Goal: Task Accomplishment & Management: Use online tool/utility

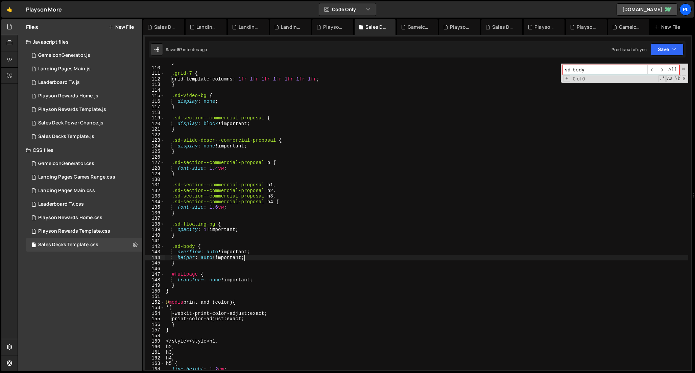
scroll to position [606, 0]
click at [92, 138] on div "Sales Decks Template.js" at bounding box center [66, 136] width 56 height 6
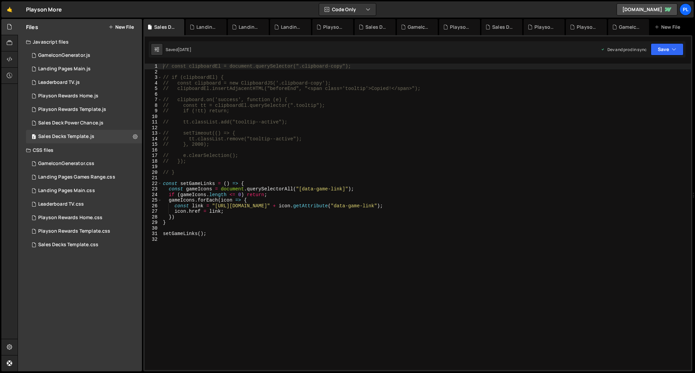
type textarea "}"
click at [201, 223] on div "// const clipboardEl = document.querySelector(".clipboard-copy"); // if (clipbo…" at bounding box center [426, 222] width 529 height 317
drag, startPoint x: 227, startPoint y: 226, endPoint x: 227, endPoint y: 230, distance: 3.7
click at [227, 228] on div "// const clipboardEl = document.querySelector(".clipboard-copy"); // if (clipbo…" at bounding box center [426, 222] width 529 height 317
click at [224, 236] on div "// const clipboardEl = document.querySelector(".clipboard-copy"); // if (clipbo…" at bounding box center [426, 222] width 529 height 317
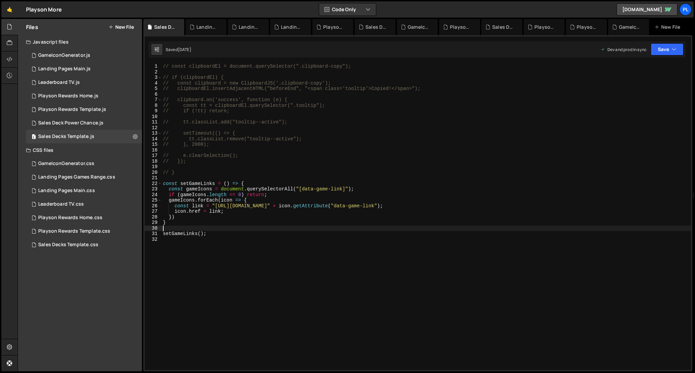
type textarea "setGameLinks();"
paste textarea "}));"
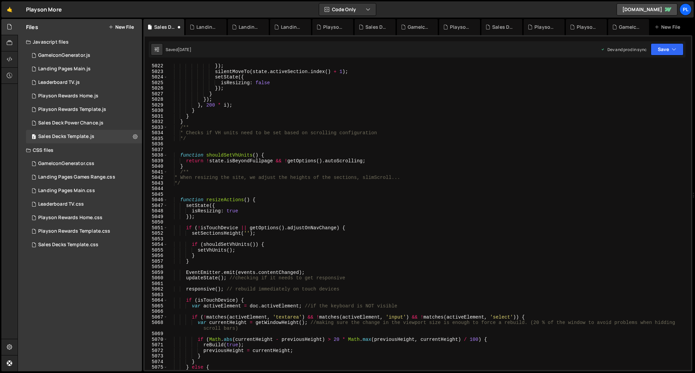
scroll to position [8971, 0]
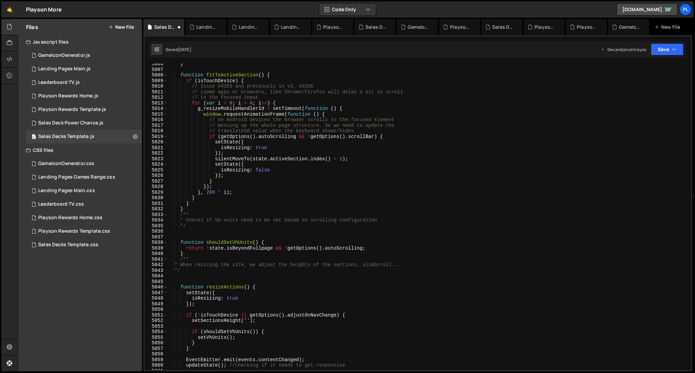
click at [296, 213] on div "} function fitToActiveSection ( ) { if ( isTouchDevice ) { // Issue #4393 and p…" at bounding box center [427, 219] width 521 height 317
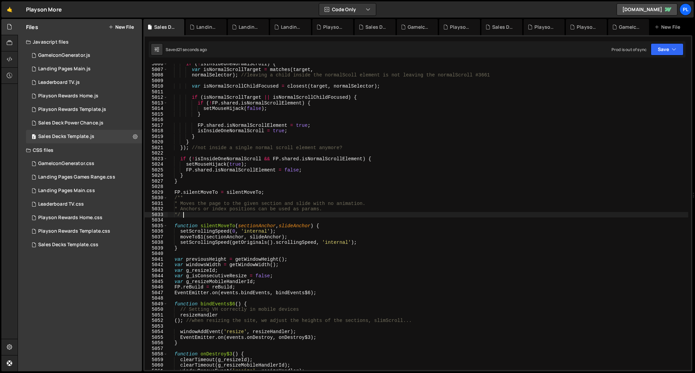
click at [314, 138] on div "if ( ! isInsideOneNormalScroll ) { var isNormalScrollTarget = matches ( target …" at bounding box center [427, 219] width 521 height 317
type textarea "}"
click at [318, 153] on div "if ( ! isInsideOneNormalScroll ) { var isNormalScrollTarget = matches ( target …" at bounding box center [427, 219] width 521 height 317
click at [136, 138] on icon at bounding box center [135, 136] width 5 height 6
type input "Sales Decks Template"
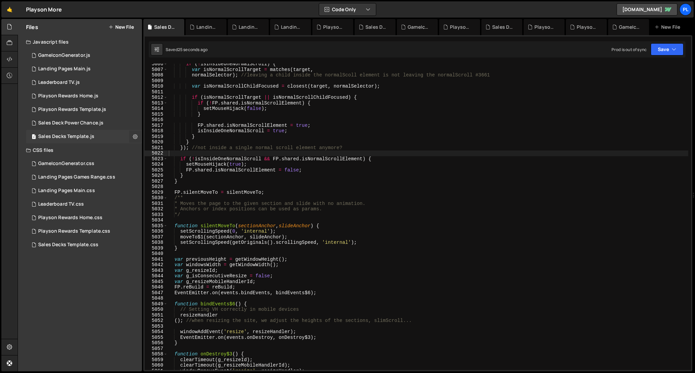
radio input "true"
checkbox input "true"
click at [170, 154] on button "Edit File Settings" at bounding box center [176, 151] width 66 height 14
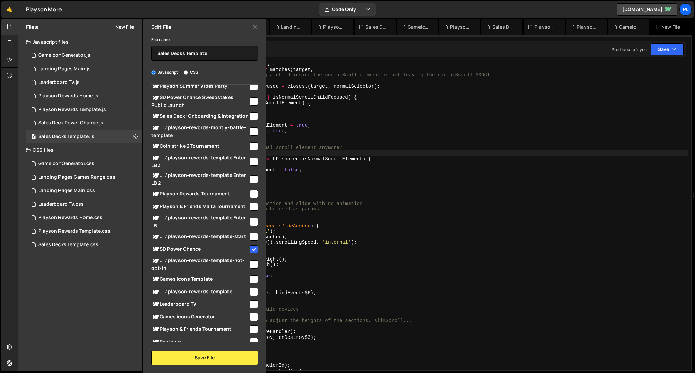
scroll to position [0, 0]
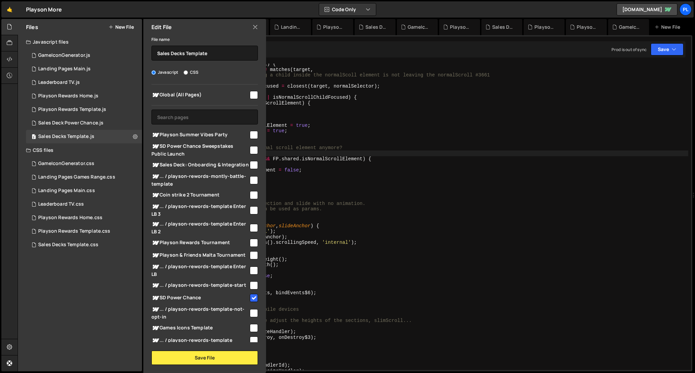
click at [250, 148] on input "checkbox" at bounding box center [254, 150] width 8 height 8
checkbox input "true"
click at [236, 358] on button "Save File" at bounding box center [204, 357] width 106 height 14
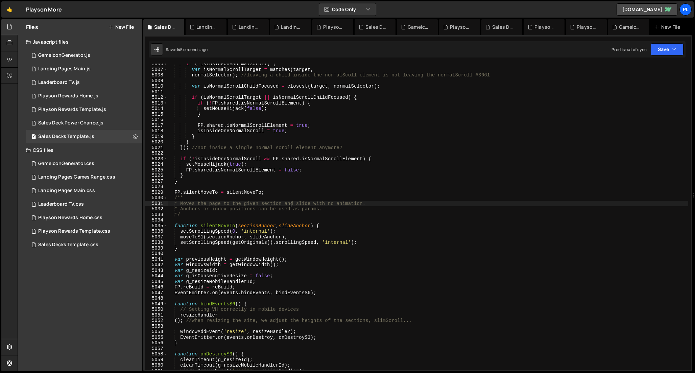
click at [291, 201] on div "if ( ! isInsideOneNormalScroll ) { var isNormalScrollTarget = matches ( target …" at bounding box center [427, 219] width 521 height 317
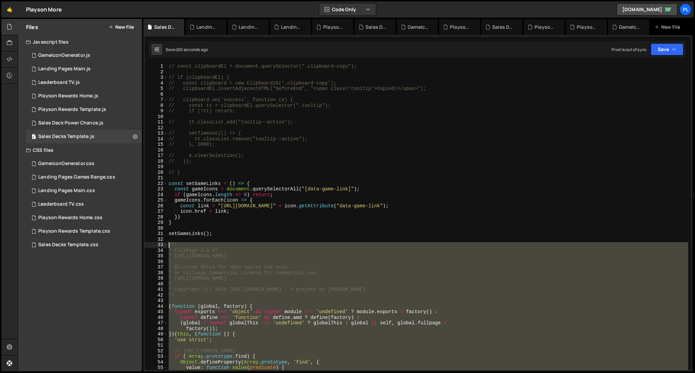
drag, startPoint x: 180, startPoint y: 359, endPoint x: 160, endPoint y: 245, distance: 116.3
click at [160, 245] on div "FP.silentMoveTo = silentMoveTo; 1 2 3 4 5 6 7 8 9 10 11 12 13 14 15 16 17 18 19…" at bounding box center [418, 217] width 546 height 306
type textarea "/*! * fullPage 4.0.37"
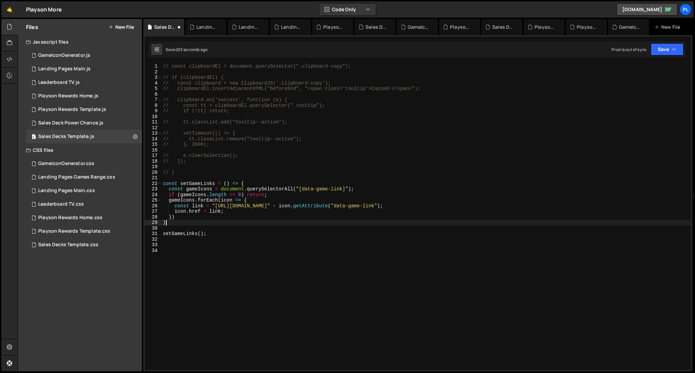
click at [222, 220] on div "// const clipboardEl = document.querySelector(".clipboard-copy"); // if (clipbo…" at bounding box center [426, 222] width 529 height 317
click at [254, 199] on div "// const clipboardEl = document.querySelector(".clipboard-copy"); // if (clipbo…" at bounding box center [426, 222] width 529 height 317
click at [245, 214] on div "// const clipboardEl = document.querySelector(".clipboard-copy"); // if (clipbo…" at bounding box center [426, 222] width 529 height 317
click at [230, 221] on div "// const clipboardEl = document.querySelector(".clipboard-copy"); // if (clipbo…" at bounding box center [426, 222] width 529 height 317
type textarea "}"
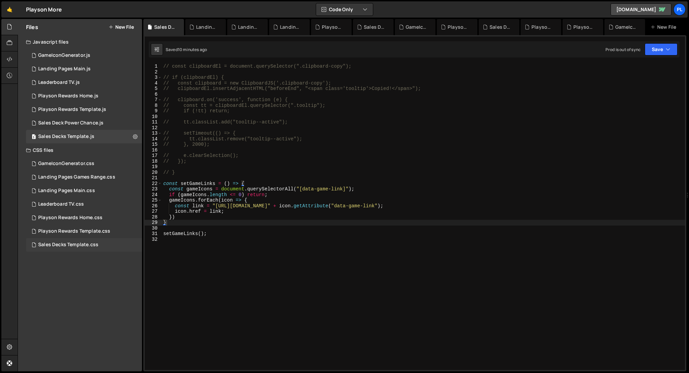
click at [90, 244] on div "Sales Decks Template.css" at bounding box center [68, 245] width 60 height 6
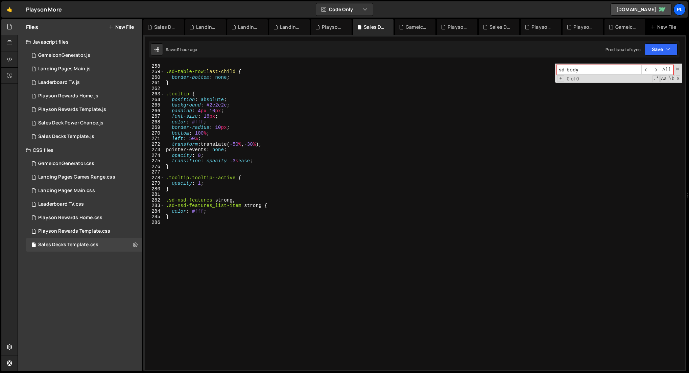
scroll to position [1439, 0]
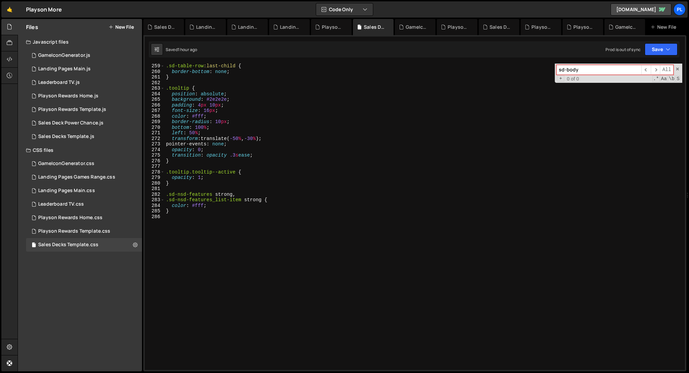
click at [192, 224] on div ".sd-table-row :last-child { border-bottom : none ; } .tooltip { position : abso…" at bounding box center [423, 221] width 517 height 317
paste textarea "fp-overflow"
type textarea "fp-overflow"
paste textarea "fp-overflow"
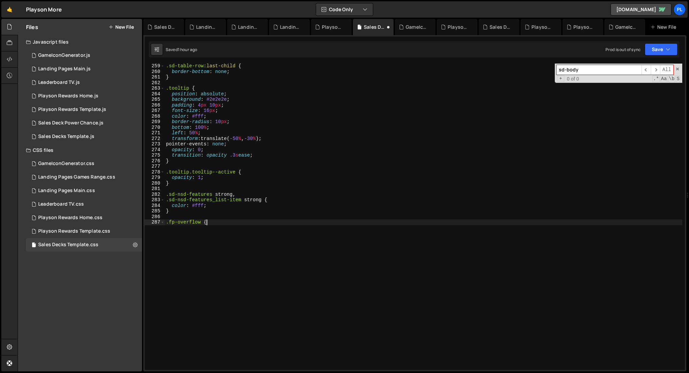
type textarea ".fp-overflow {}"
type textarea "height: 100%;"
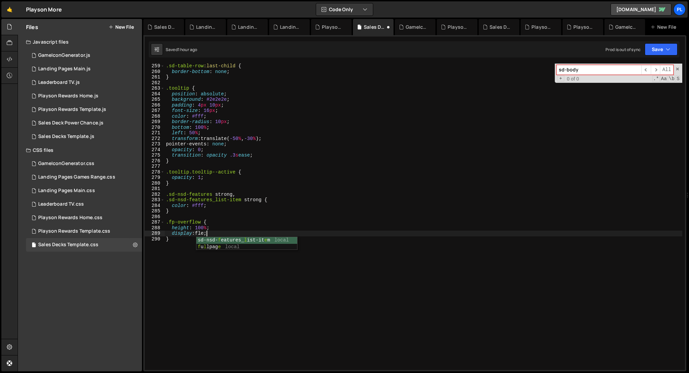
scroll to position [0, 3]
click at [210, 228] on div ".sd-table-row :last-child { border-bottom : none ; } .tooltip { position : abso…" at bounding box center [423, 221] width 517 height 317
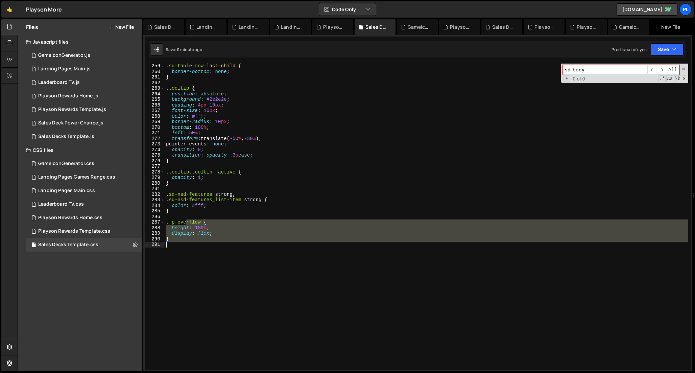
drag, startPoint x: 186, startPoint y: 220, endPoint x: 191, endPoint y: 246, distance: 26.2
click at [191, 246] on div ".sd-table-row :last-child { border-bottom : none ; } .tooltip { position : abso…" at bounding box center [426, 221] width 523 height 317
type textarea "/*}*/"
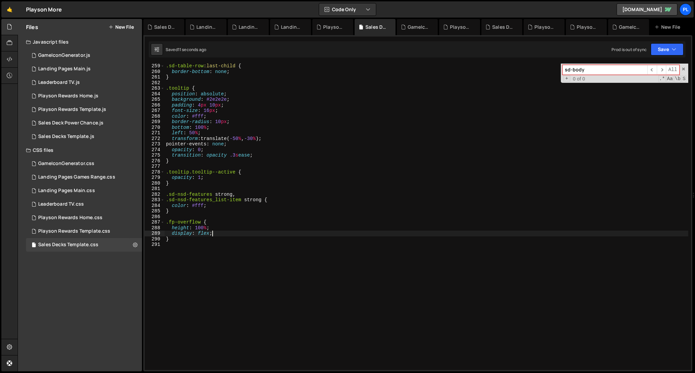
click at [223, 233] on div ".sd-table-row :last-child { border-bottom : none ; } .tooltip { position : abso…" at bounding box center [426, 221] width 523 height 317
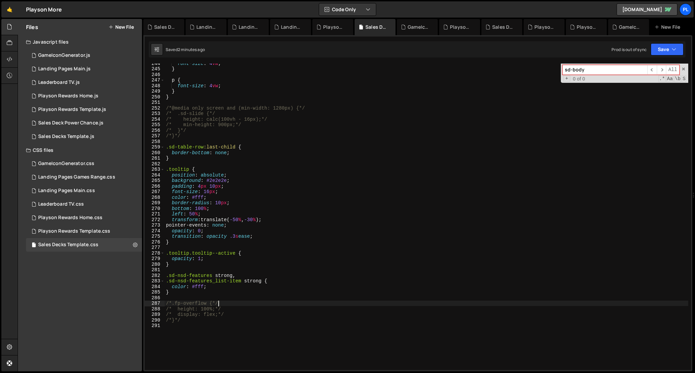
scroll to position [1359, 0]
click at [250, 184] on div "font-size : 4 vw ; } p { font-size : 4 vw ; } } /*@media only screen and (min-w…" at bounding box center [426, 217] width 523 height 317
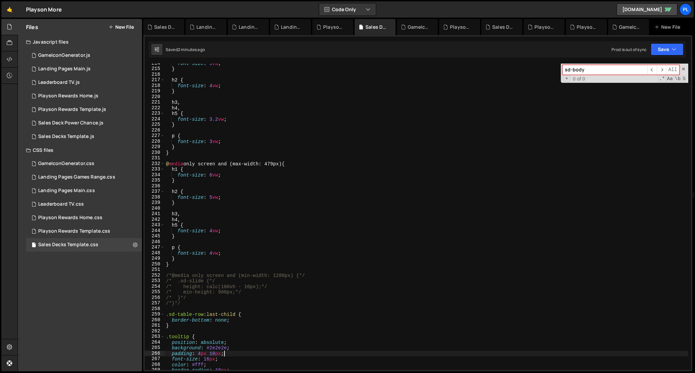
scroll to position [1466, 0]
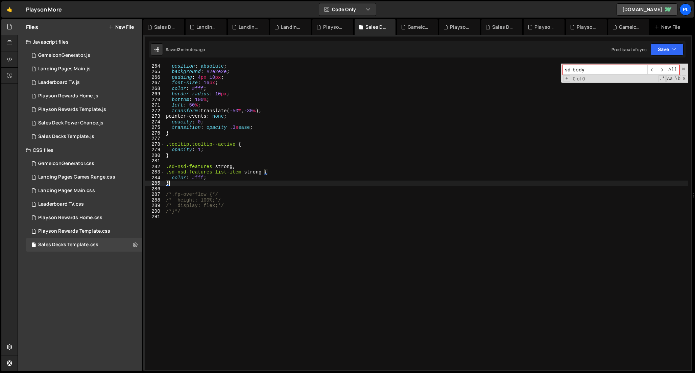
click at [213, 182] on div "position : absolute ; background : #2e2e2e ; padding : 4 px 10 px ; font-size :…" at bounding box center [426, 221] width 523 height 317
type textarea "}"
type textarea "* {}"
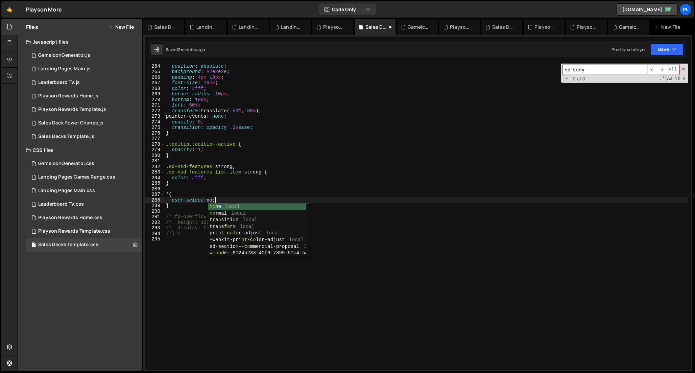
scroll to position [0, 3]
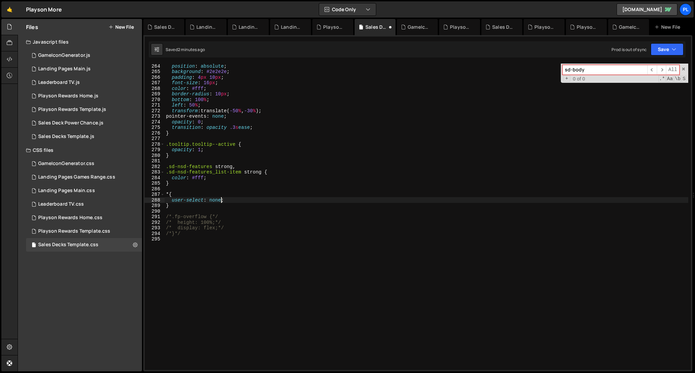
click at [253, 199] on div "position : absolute ; background : #2e2e2e ; padding : 4 px 10 px ; font-size :…" at bounding box center [426, 221] width 523 height 317
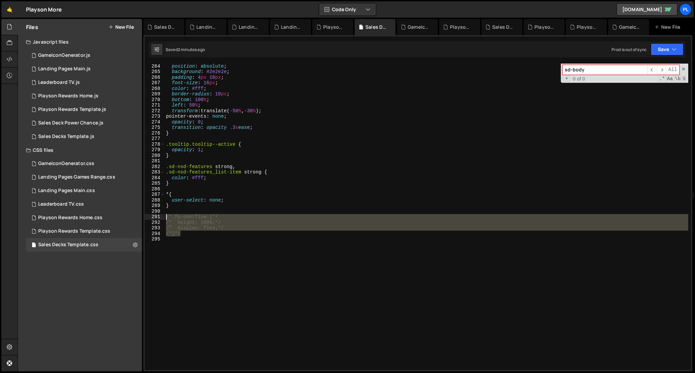
drag, startPoint x: 200, startPoint y: 235, endPoint x: 159, endPoint y: 217, distance: 45.2
click at [159, 217] on div "user-select: none; 264 265 266 267 268 269 270 271 272 273 274 275 276 277 278 …" at bounding box center [418, 217] width 546 height 306
click at [184, 228] on div "position : absolute ; background : #2e2e2e ; padding : 4 px 10 px ; font-size :…" at bounding box center [426, 217] width 523 height 306
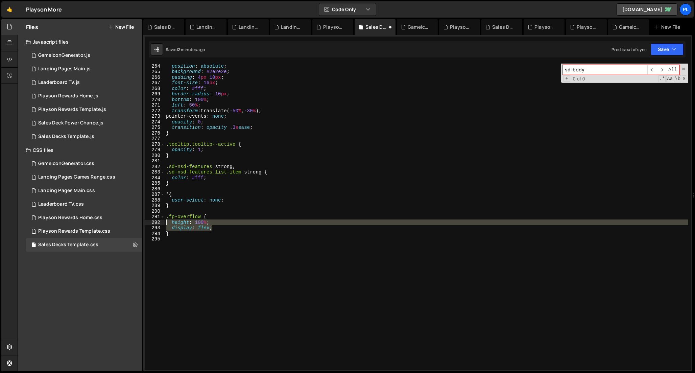
drag, startPoint x: 216, startPoint y: 228, endPoint x: 146, endPoint y: 223, distance: 69.5
click at [146, 223] on div "display: flex; 264 265 266 267 268 269 270 271 272 273 274 275 276 277 278 279 …" at bounding box center [418, 217] width 546 height 306
paste textarea "flex-direction: column"
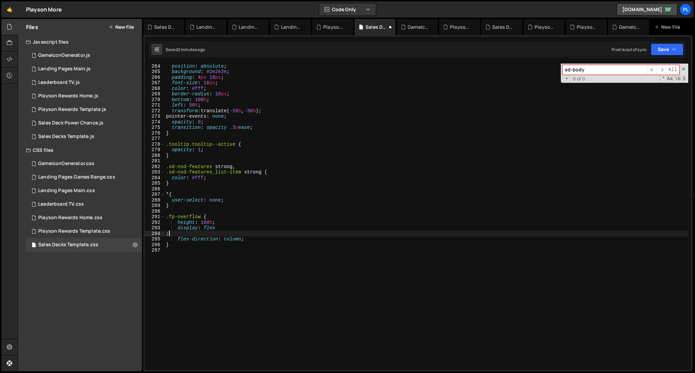
scroll to position [0, 0]
click at [225, 224] on div "position : absolute ; background : #2e2e2e ; padding : 4 px 10 px ; font-size :…" at bounding box center [426, 221] width 523 height 317
type textarea "height: 100%;"
paste textarea "width: 100%;"
type textarea "width: 100%;"
